Goal: Task Accomplishment & Management: Manage account settings

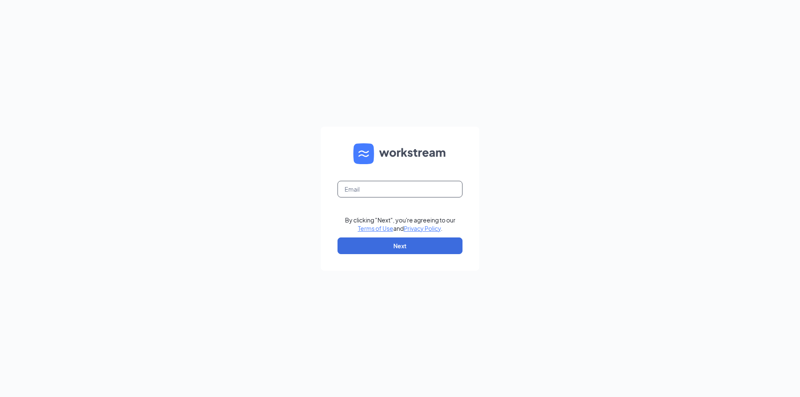
click at [391, 193] on input "text" at bounding box center [400, 189] width 125 height 17
type input "[EMAIL_ADDRESS][DOMAIN_NAME]"
click at [366, 251] on button "Next" at bounding box center [400, 246] width 125 height 17
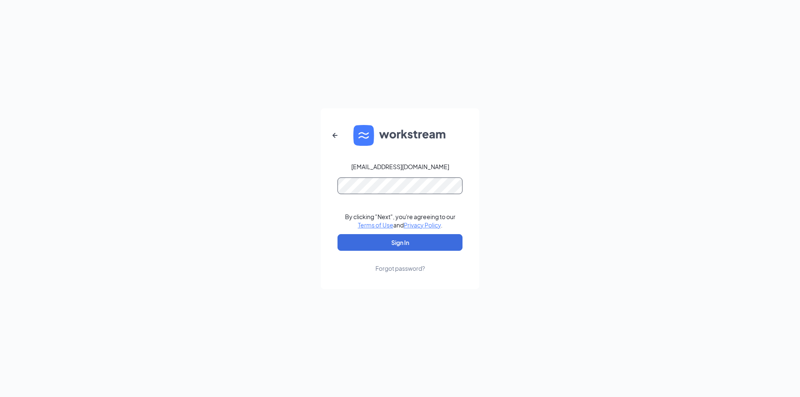
click at [338, 234] on button "Sign In" at bounding box center [400, 242] width 125 height 17
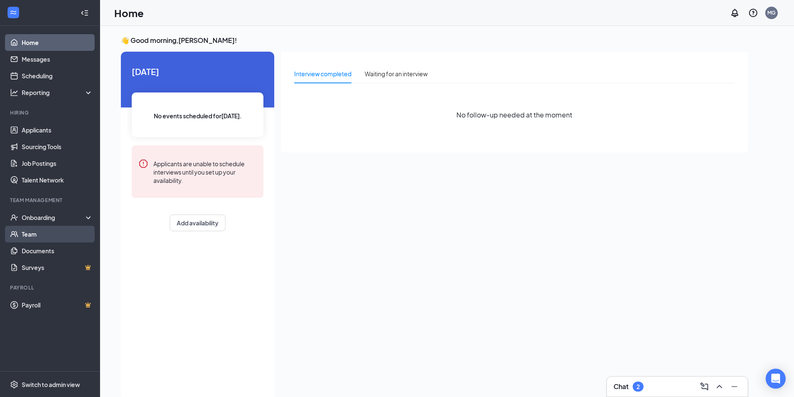
click at [41, 232] on link "Team" at bounding box center [57, 234] width 71 height 17
